Goal: Information Seeking & Learning: Learn about a topic

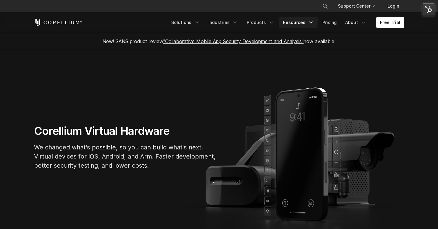
click at [314, 23] on icon "Navigation Menu" at bounding box center [311, 22] width 6 height 6
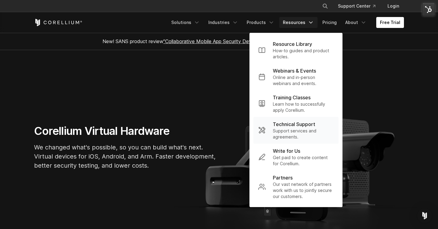
click at [292, 133] on p "Support services and agreements." at bounding box center [303, 134] width 61 height 12
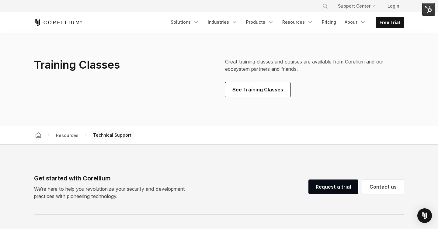
scroll to position [360, 0]
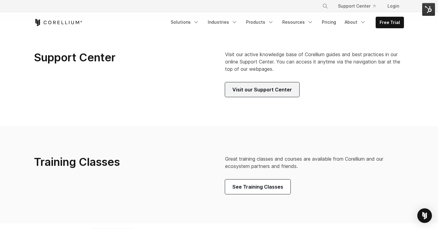
click at [238, 97] on link "Visit our Support Center" at bounding box center [262, 89] width 74 height 15
